Goal: Register for event/course

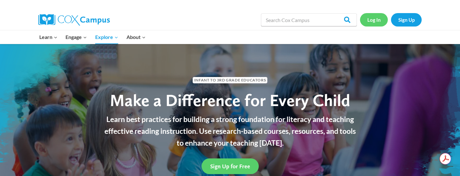
click at [373, 21] on link "Log In" at bounding box center [374, 19] width 28 height 13
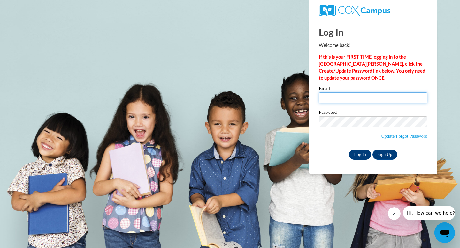
type input "aferry@stpaulsbeach.com"
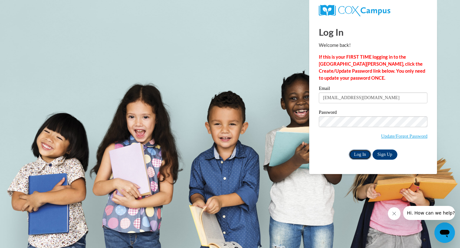
click at [366, 154] on input "Log In" at bounding box center [360, 155] width 22 height 10
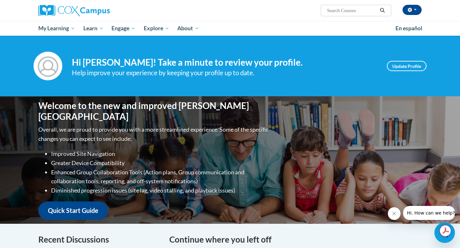
click at [373, 7] on input "Search..." at bounding box center [351, 11] width 51 height 8
click at [371, 11] on input "Search..." at bounding box center [351, 11] width 51 height 8
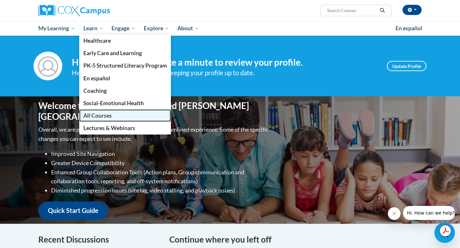
click at [100, 116] on span "All Courses" at bounding box center [97, 115] width 28 height 7
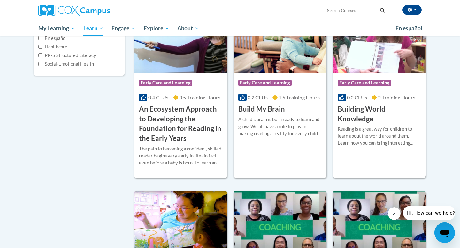
scroll to position [110, 0]
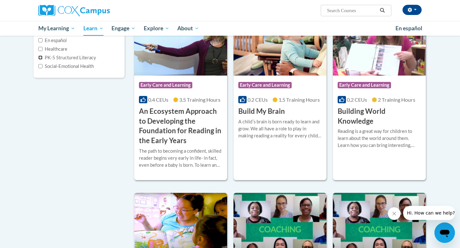
click at [41, 57] on input "PK-5 Structured Literacy" at bounding box center [40, 58] width 4 height 4
checkbox input "true"
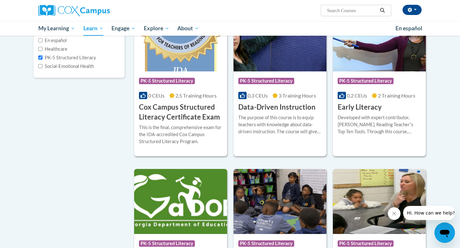
click at [285, 107] on h3 "Data-Driven Instruction" at bounding box center [276, 107] width 77 height 10
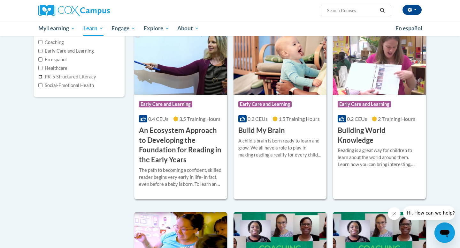
click at [40, 76] on input "PK-5 Structured Literacy" at bounding box center [40, 77] width 4 height 4
checkbox input "true"
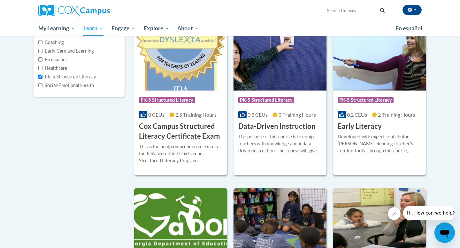
click at [371, 127] on h3 "Early Literacy" at bounding box center [359, 127] width 44 height 10
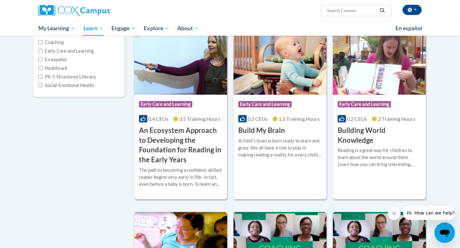
click at [41, 73] on label "PK-5 Structured Literacy" at bounding box center [67, 76] width 58 height 7
click at [41, 75] on input "PK-5 Structured Literacy" at bounding box center [40, 77] width 4 height 4
checkbox input "true"
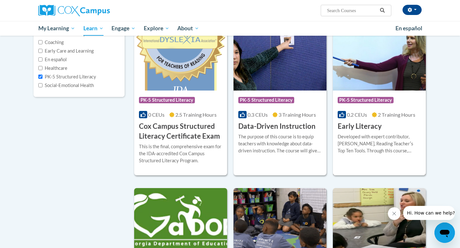
click at [366, 126] on h3 "Early Literacy" at bounding box center [359, 127] width 44 height 10
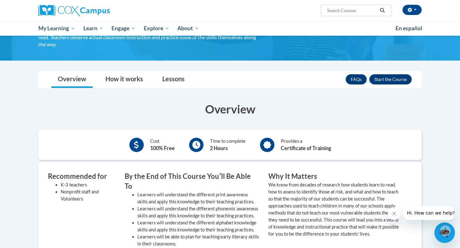
scroll to position [71, 0]
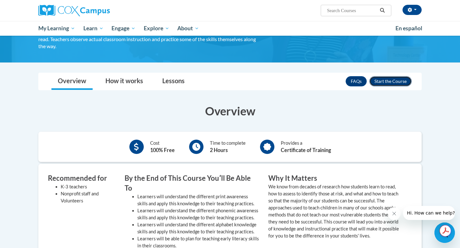
click at [401, 79] on button "Enroll" at bounding box center [390, 81] width 42 height 10
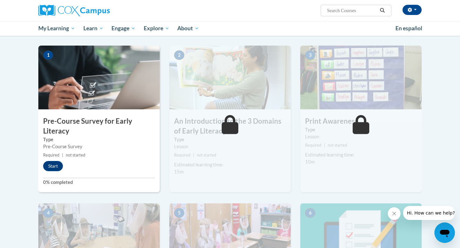
scroll to position [146, 0]
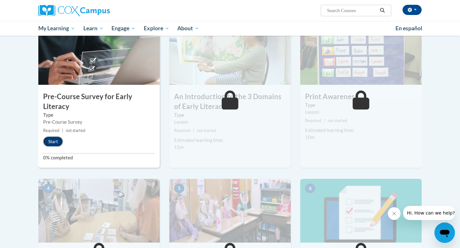
click at [55, 142] on button "Start" at bounding box center [53, 142] width 20 height 10
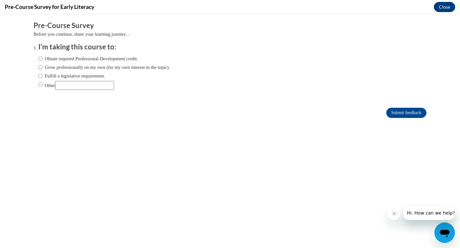
scroll to position [0, 0]
click at [40, 57] on input "Obtain required Professional Development credit." at bounding box center [40, 58] width 4 height 7
radio input "true"
click at [419, 113] on input "Submit feedback" at bounding box center [406, 113] width 40 height 10
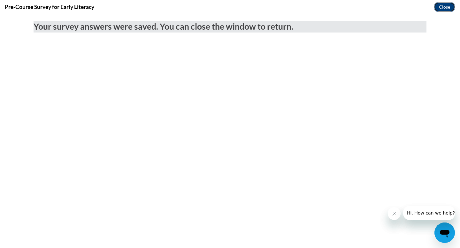
click at [448, 6] on button "Close" at bounding box center [443, 7] width 21 height 10
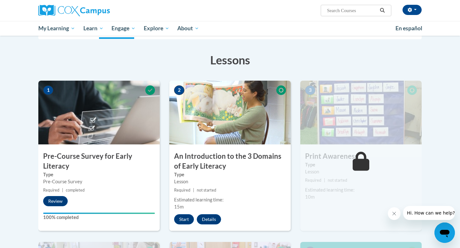
scroll to position [86, 0]
click at [181, 219] on button "Start" at bounding box center [184, 220] width 20 height 10
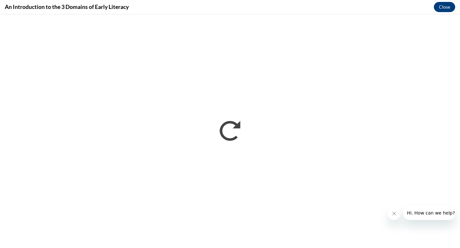
scroll to position [0, 0]
click at [438, 8] on button "Close" at bounding box center [443, 7] width 21 height 10
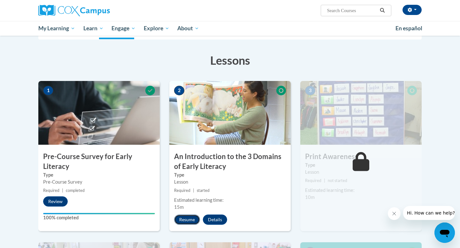
click at [191, 218] on button "Resume" at bounding box center [187, 220] width 26 height 10
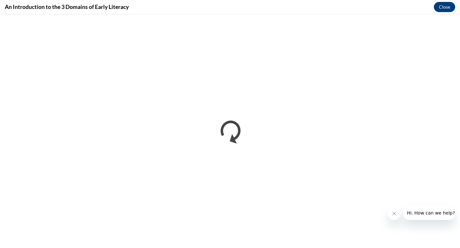
click at [393, 214] on icon "Close message from company" at bounding box center [393, 213] width 5 height 5
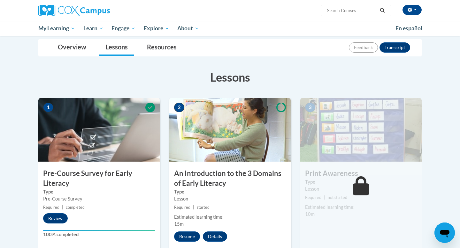
scroll to position [70, 0]
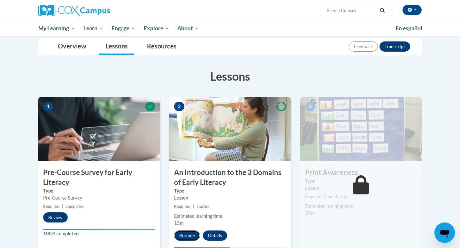
click at [184, 233] on button "Resume" at bounding box center [187, 236] width 26 height 10
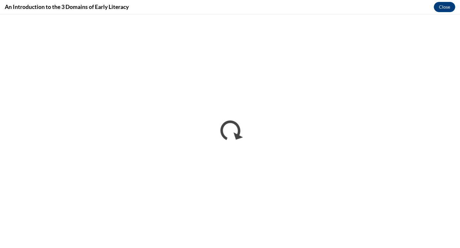
scroll to position [0, 0]
click at [448, 7] on button "Close" at bounding box center [443, 7] width 21 height 10
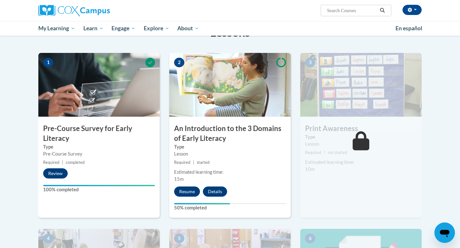
scroll to position [113, 0]
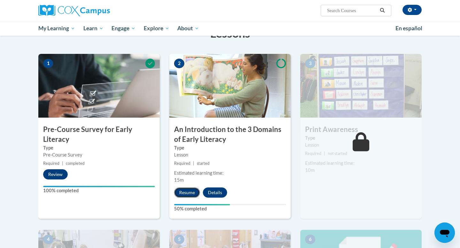
click at [193, 191] on button "Resume" at bounding box center [187, 193] width 26 height 10
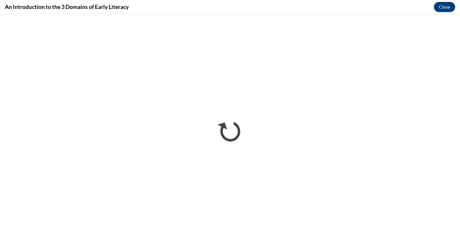
scroll to position [0, 0]
